Goal: Register for event/course

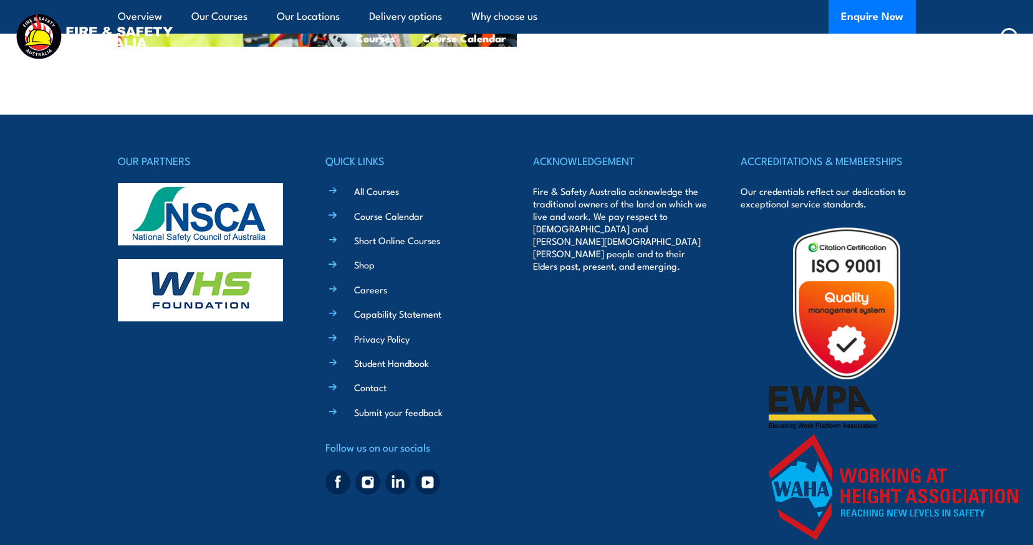
scroll to position [3341, 0]
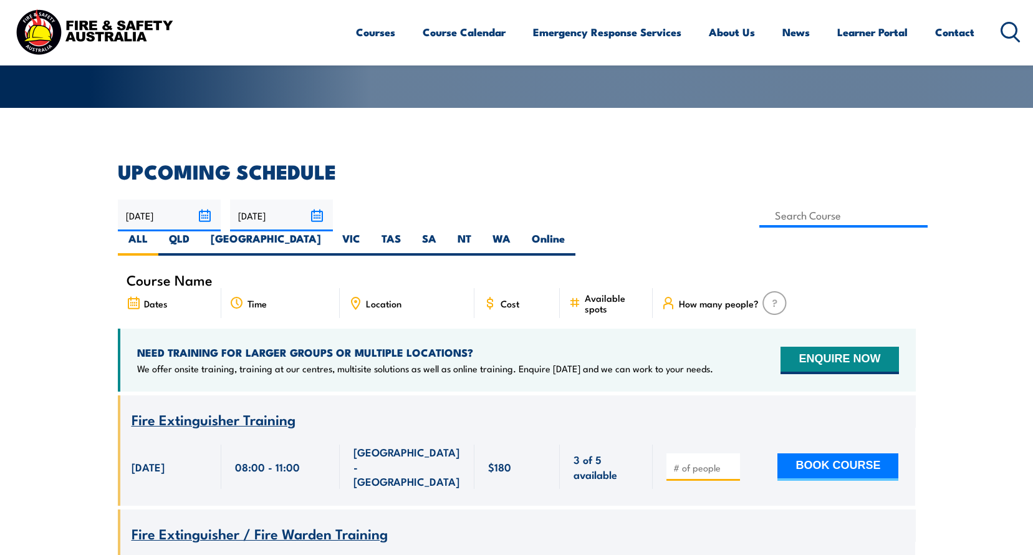
scroll to position [249, 0]
click at [200, 231] on label "QLD" at bounding box center [179, 243] width 42 height 24
click at [198, 231] on input "QLD" at bounding box center [194, 235] width 8 height 8
radio input "true"
click at [200, 231] on label "QLD" at bounding box center [179, 243] width 42 height 24
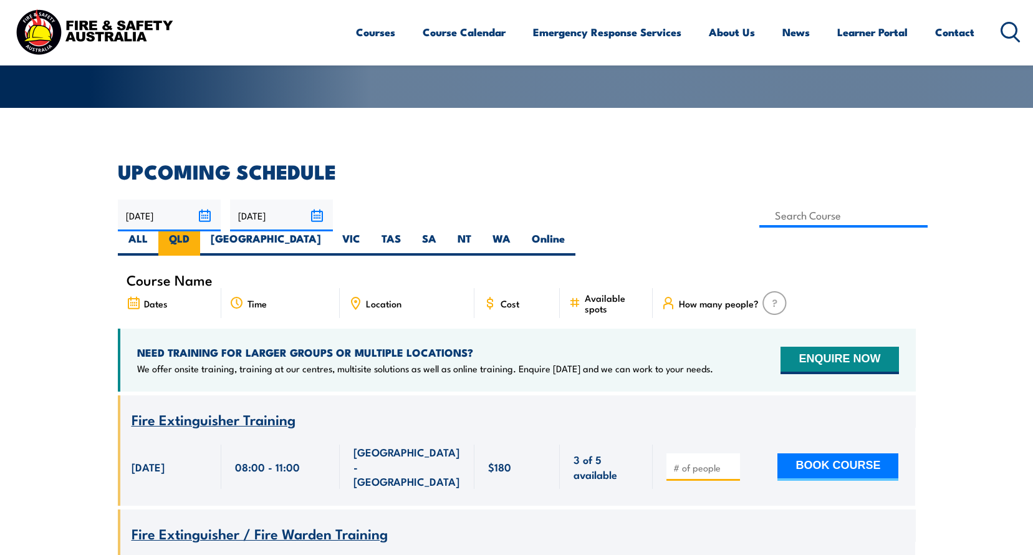
click at [198, 231] on input "QLD" at bounding box center [194, 235] width 8 height 8
